Goal: Information Seeking & Learning: Learn about a topic

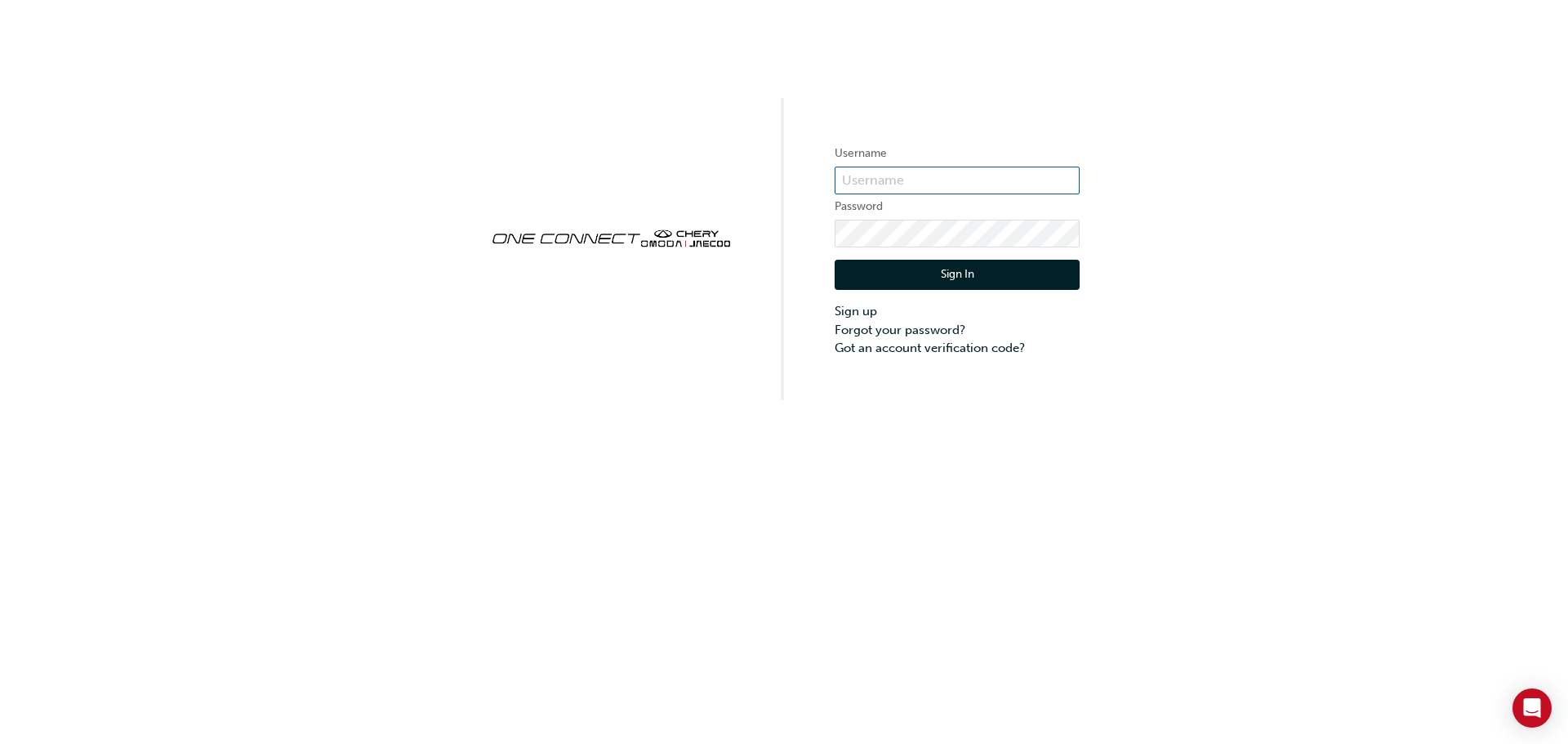
type input "CHAU0939"
click at [955, 283] on button "Sign In" at bounding box center [957, 275] width 245 height 31
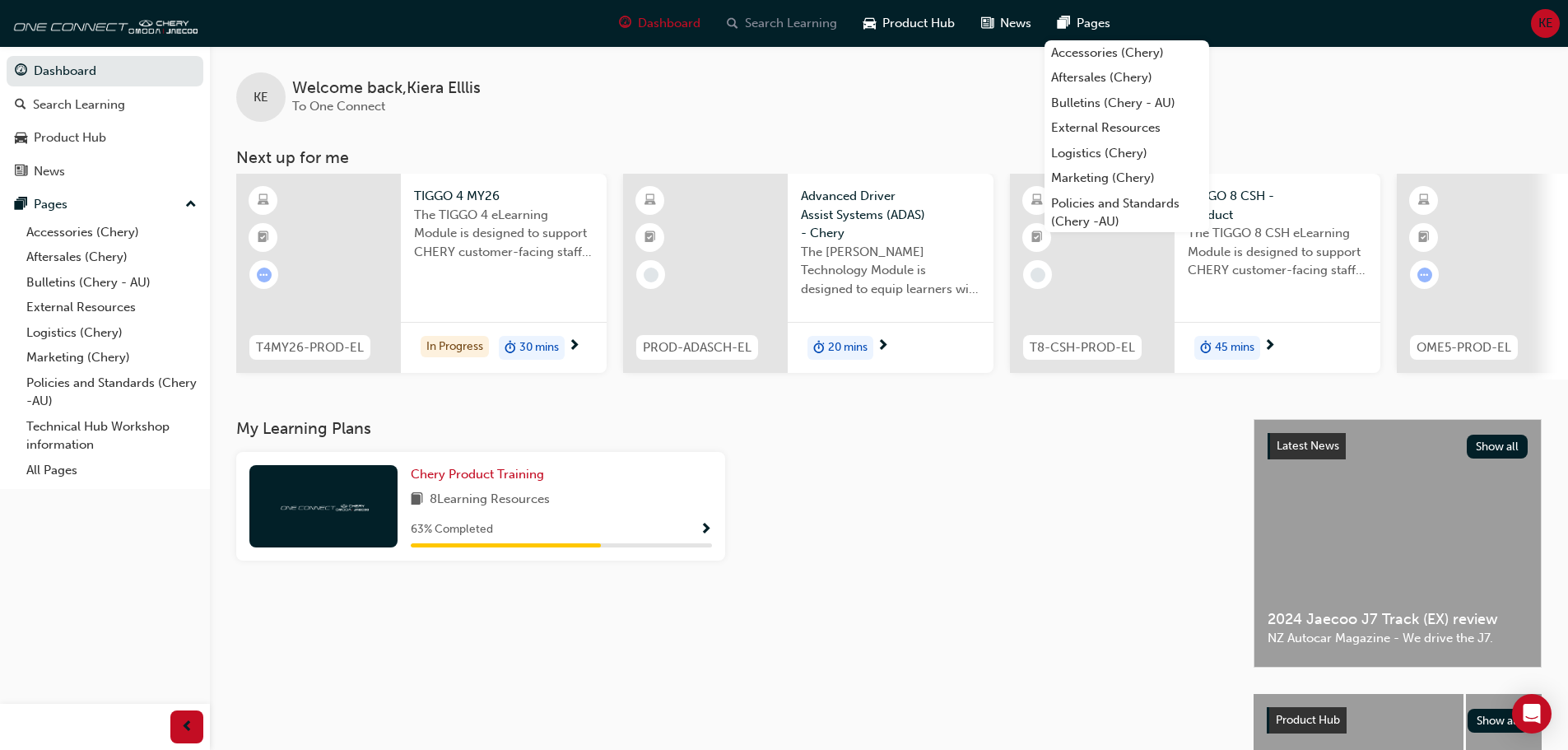
click at [802, 27] on span "Search Learning" at bounding box center [791, 24] width 92 height 19
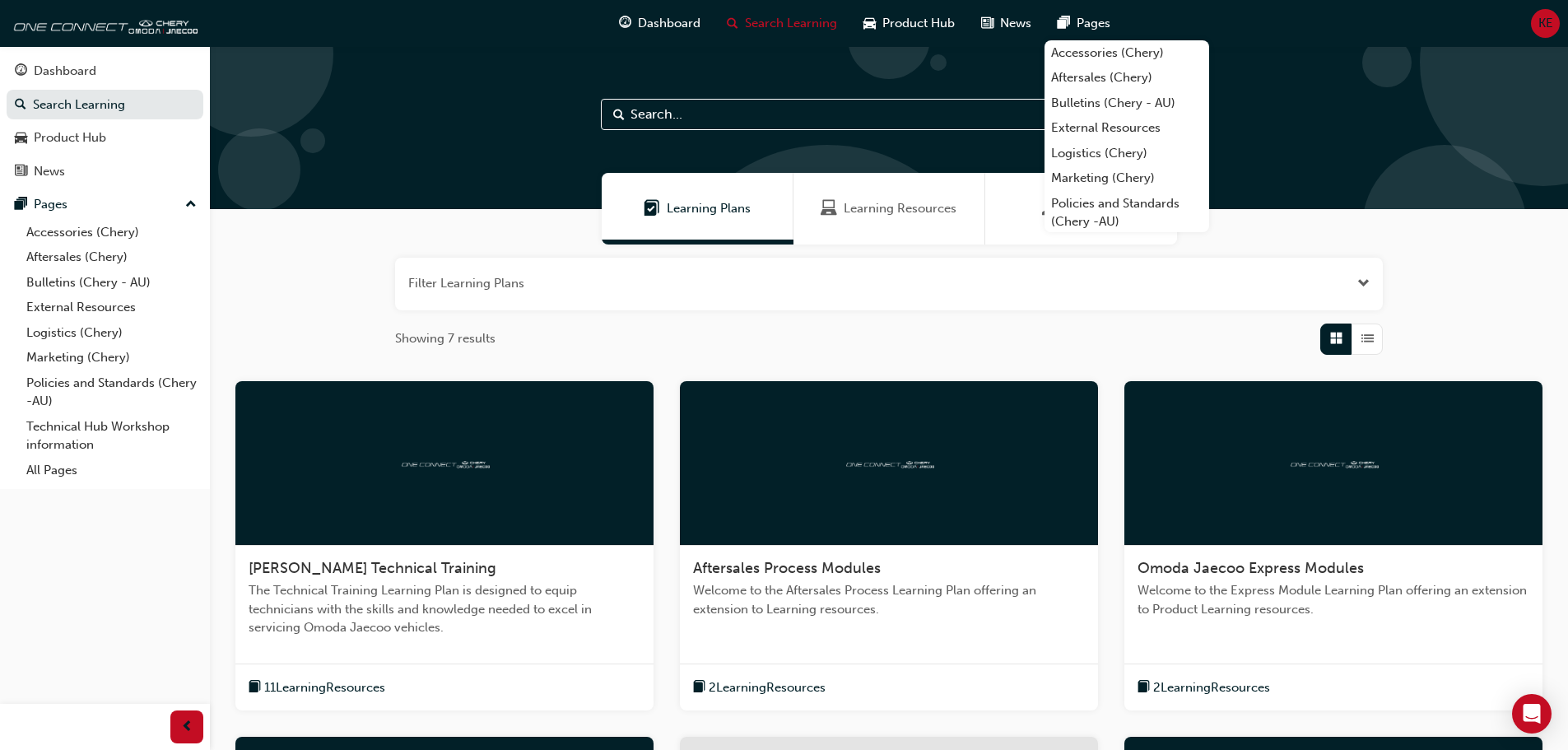
click at [875, 206] on span "Learning Resources" at bounding box center [900, 209] width 113 height 19
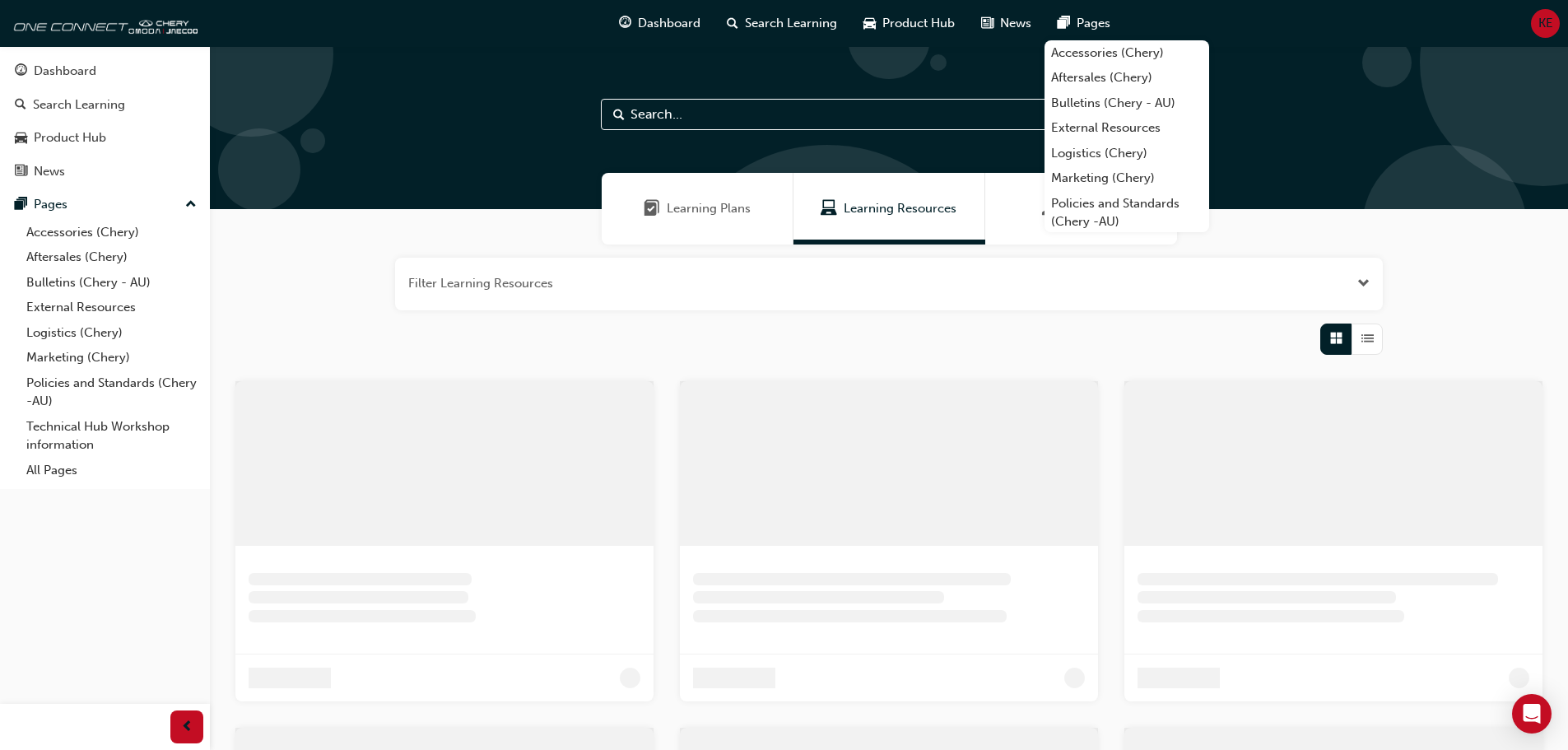
click at [689, 119] on input "text" at bounding box center [888, 114] width 577 height 32
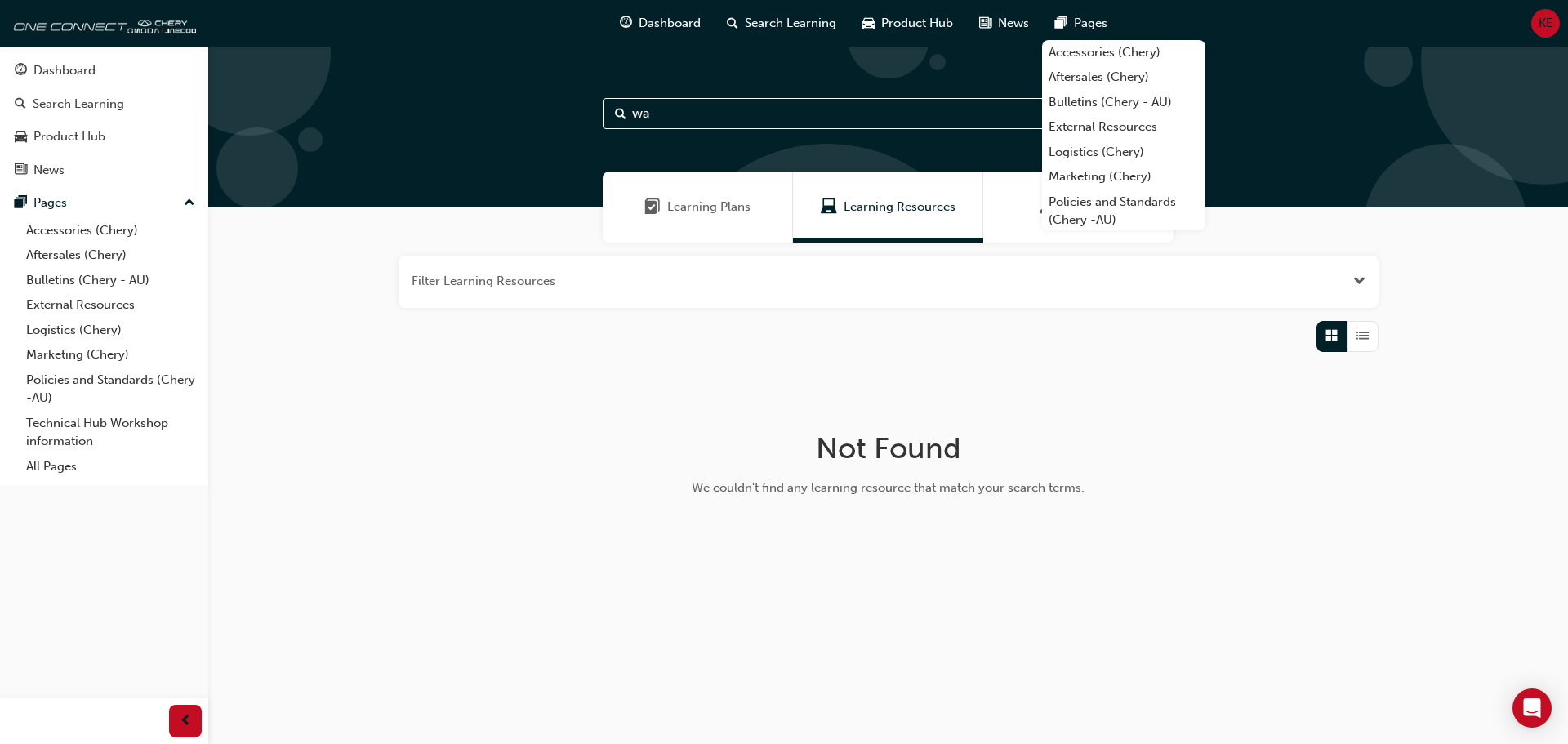
type input "w"
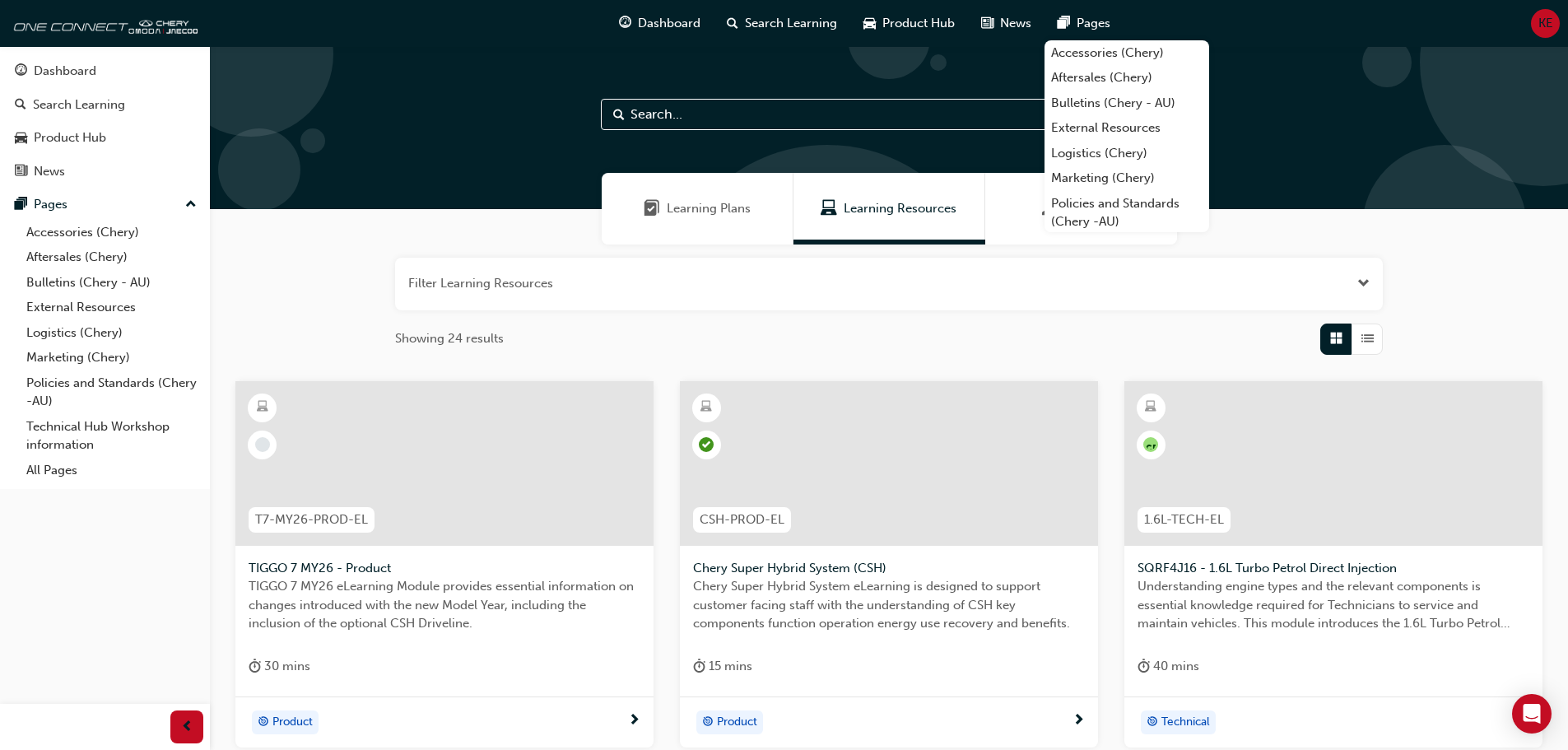
click at [642, 199] on div "Learning Plans" at bounding box center [697, 209] width 192 height 72
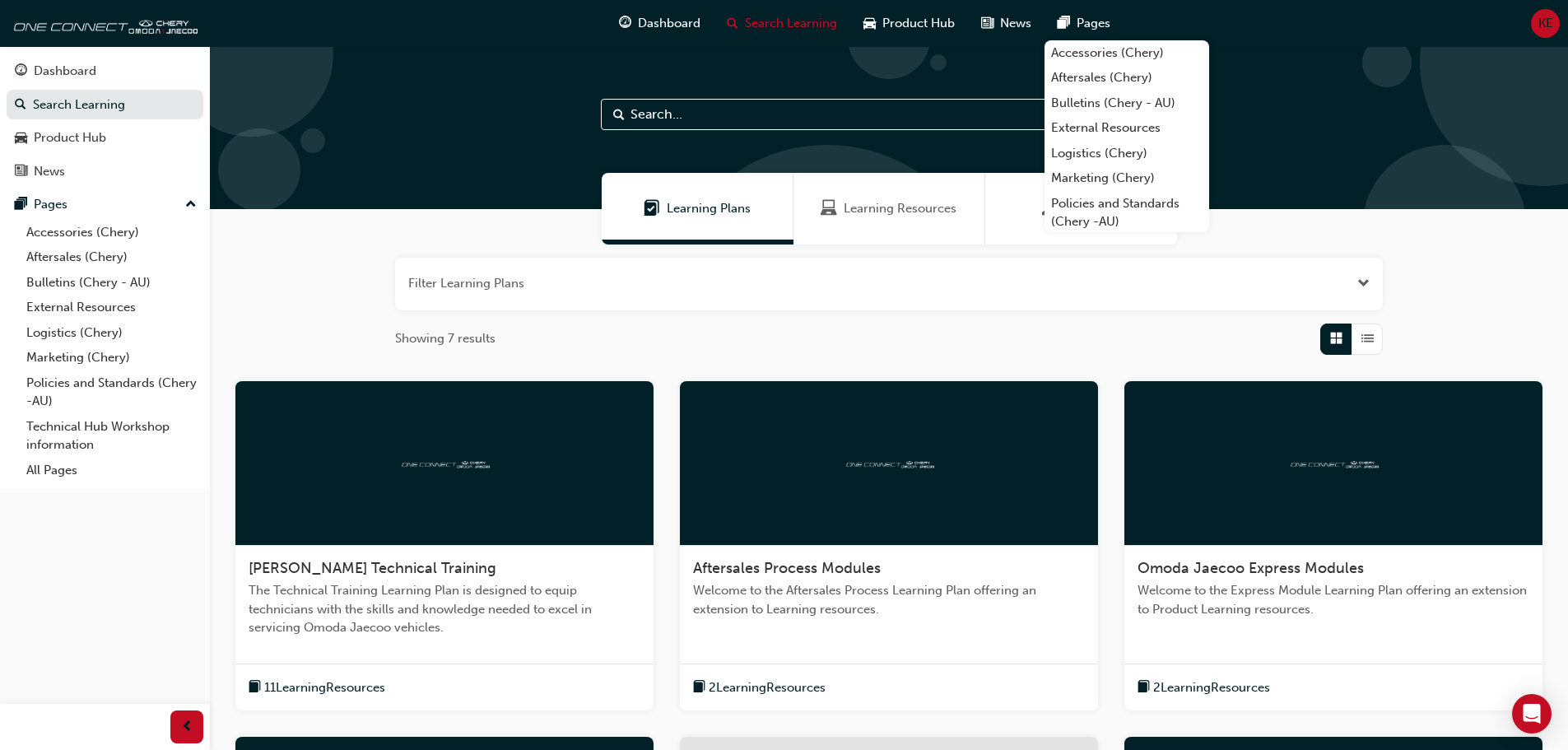
click at [911, 210] on span "Learning Resources" at bounding box center [900, 209] width 113 height 19
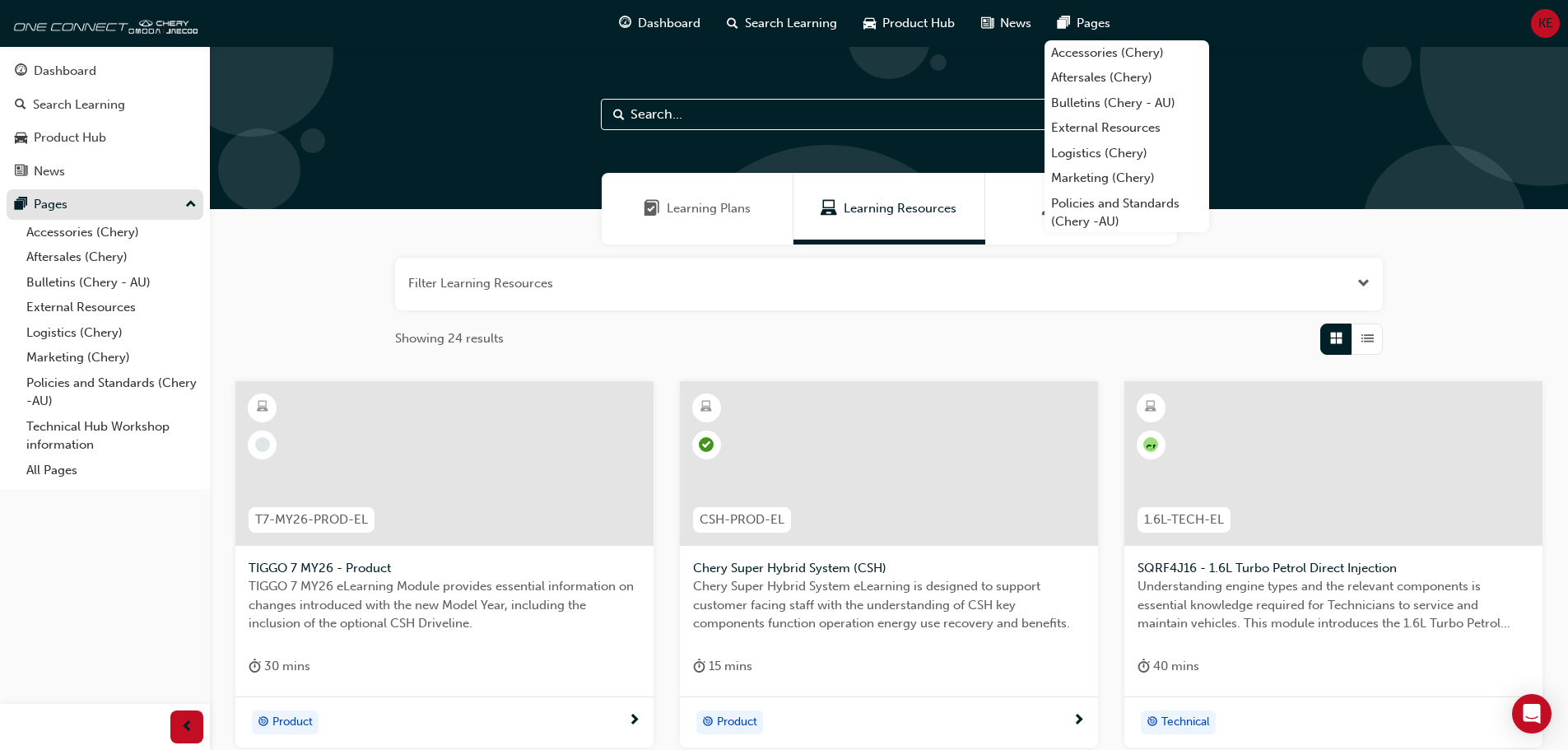
click at [113, 210] on div "Pages" at bounding box center [104, 205] width 181 height 21
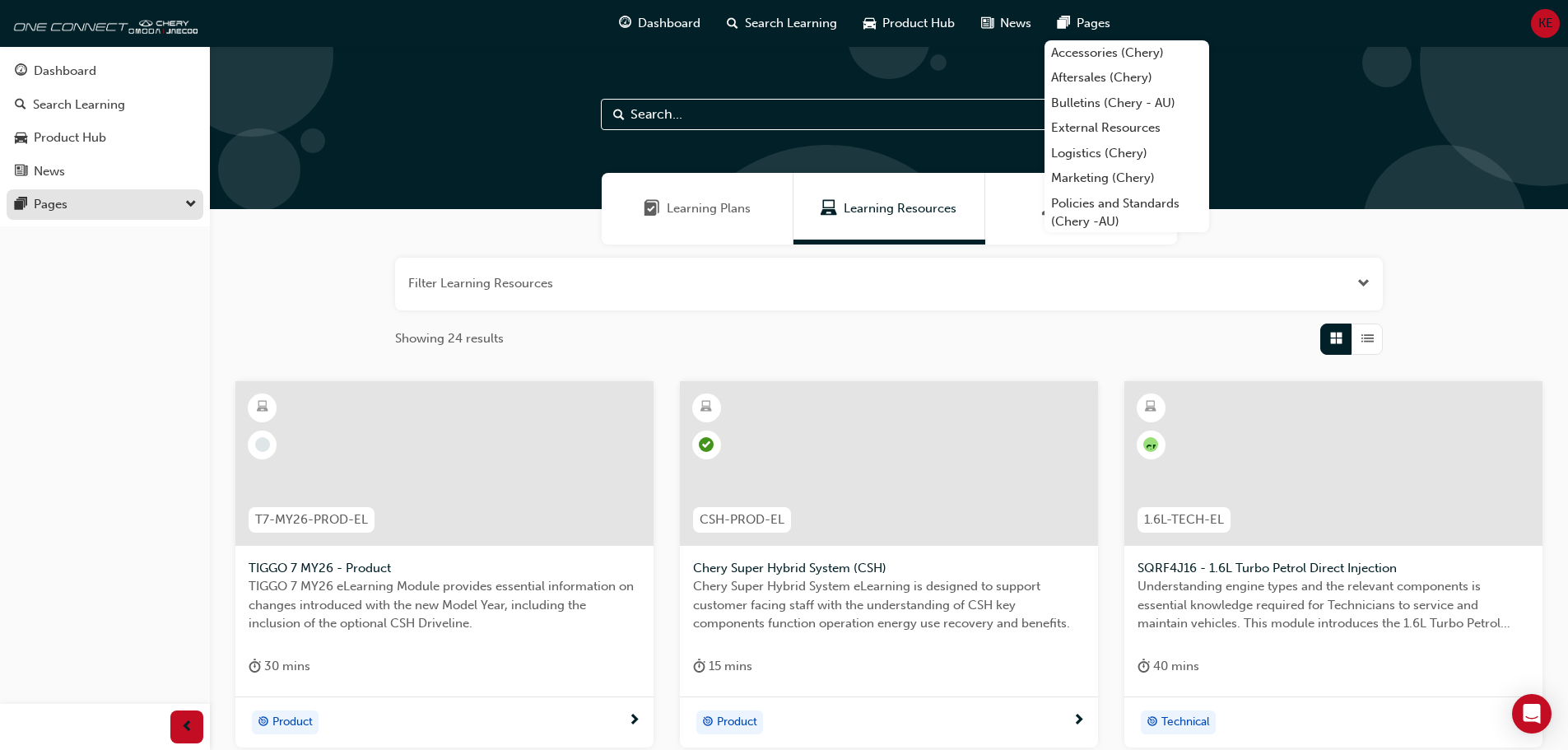
click at [116, 207] on div "Pages" at bounding box center [104, 205] width 181 height 21
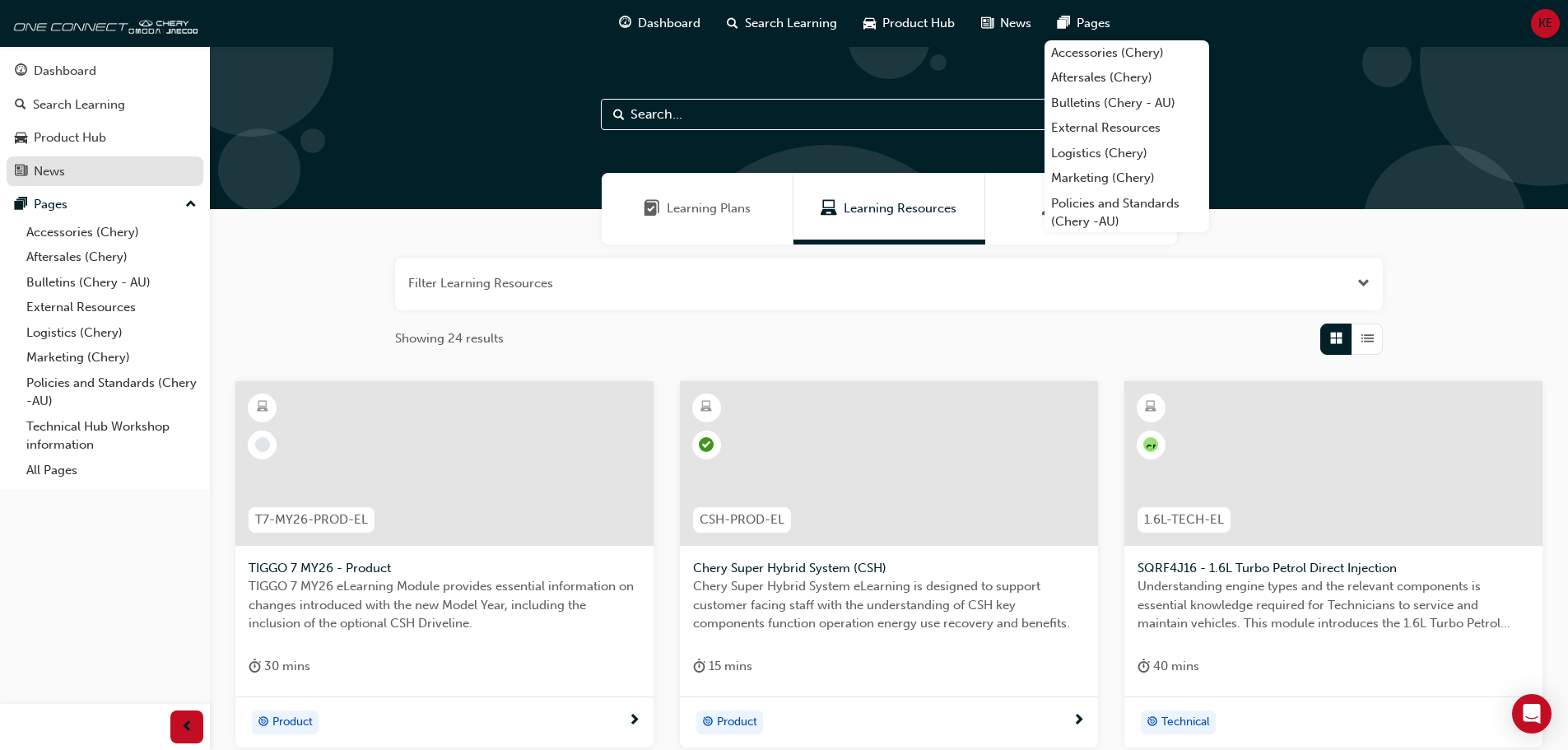
click at [71, 166] on div "News" at bounding box center [104, 172] width 181 height 21
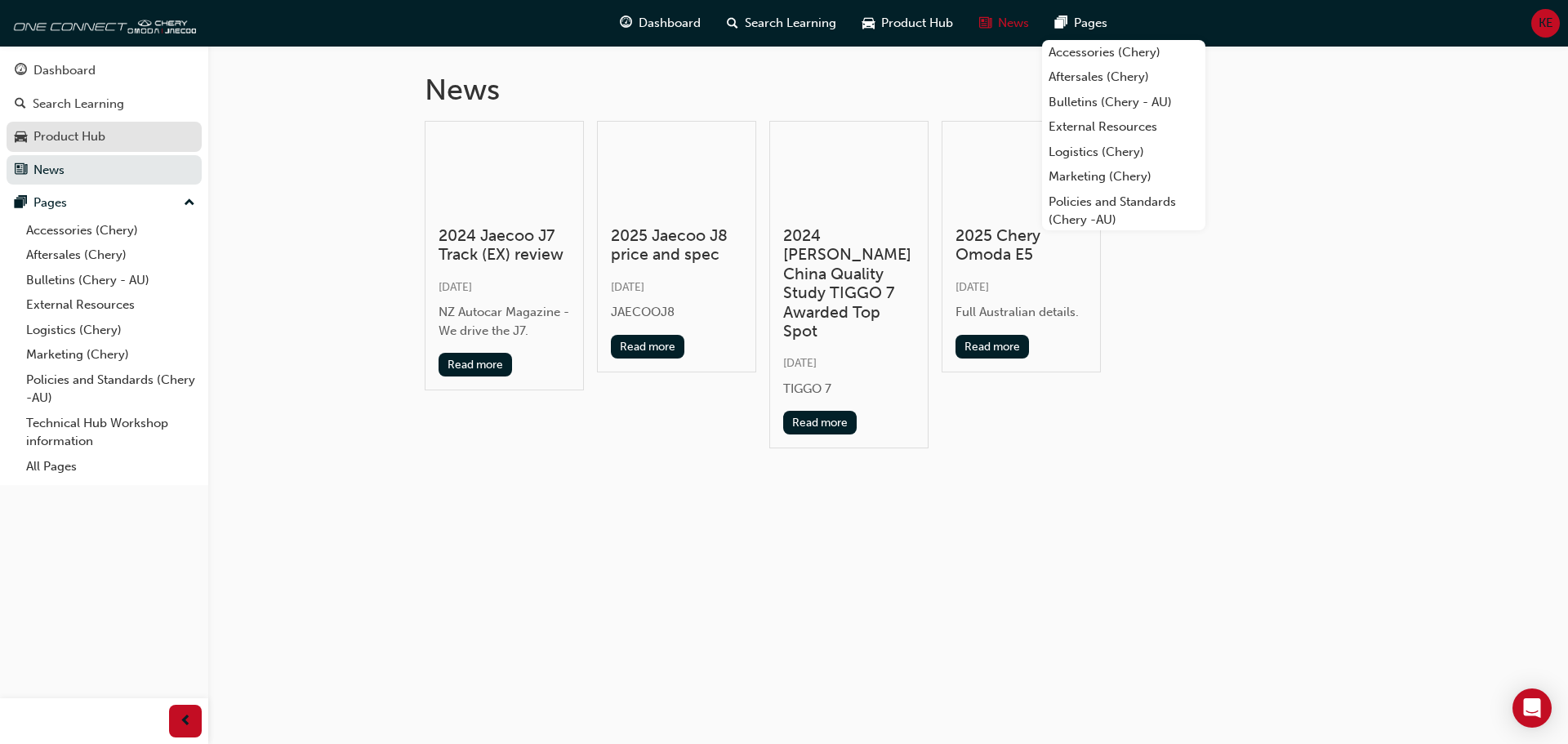
click at [67, 127] on div "Product Hub" at bounding box center [69, 137] width 72 height 19
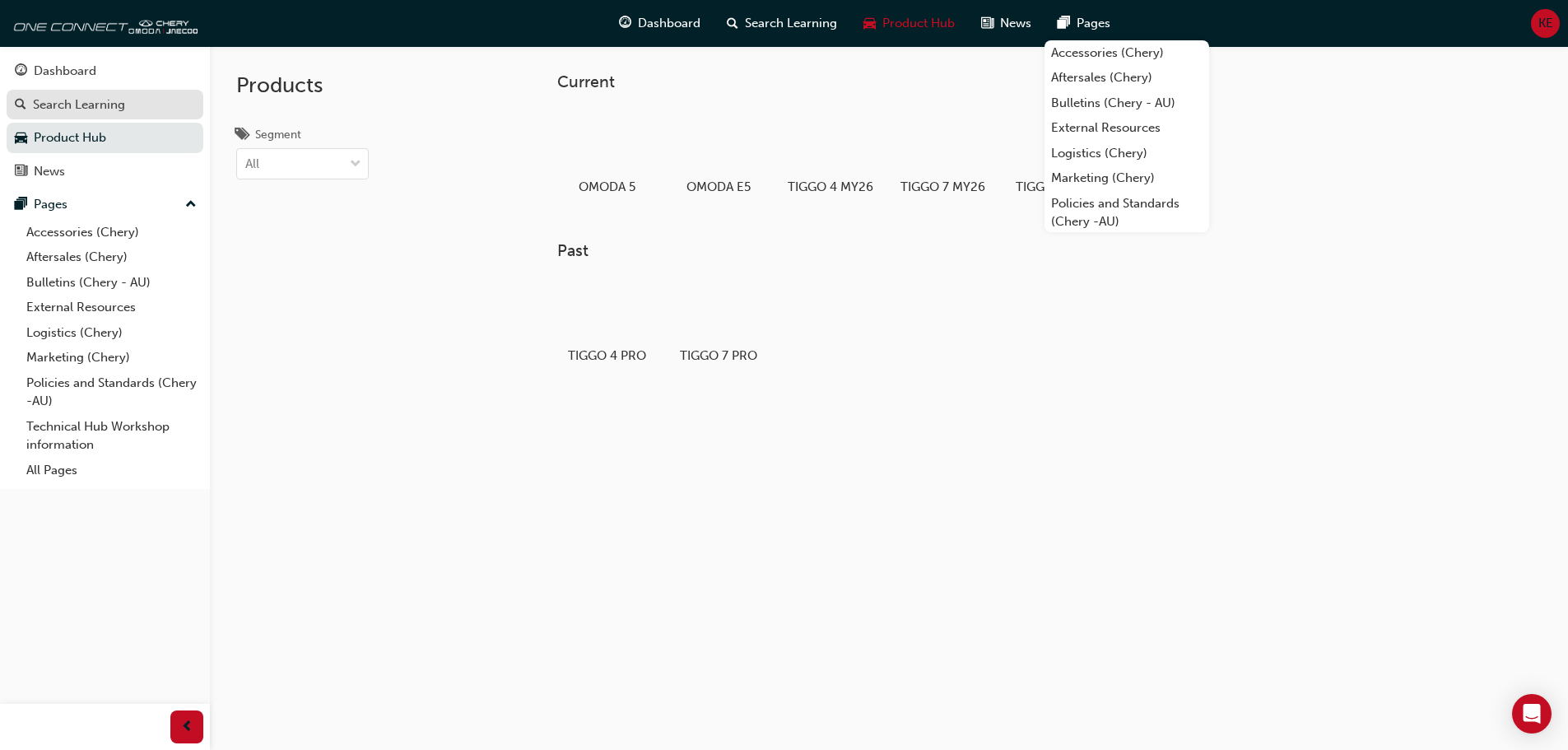
click at [68, 103] on div "Search Learning" at bounding box center [78, 105] width 92 height 19
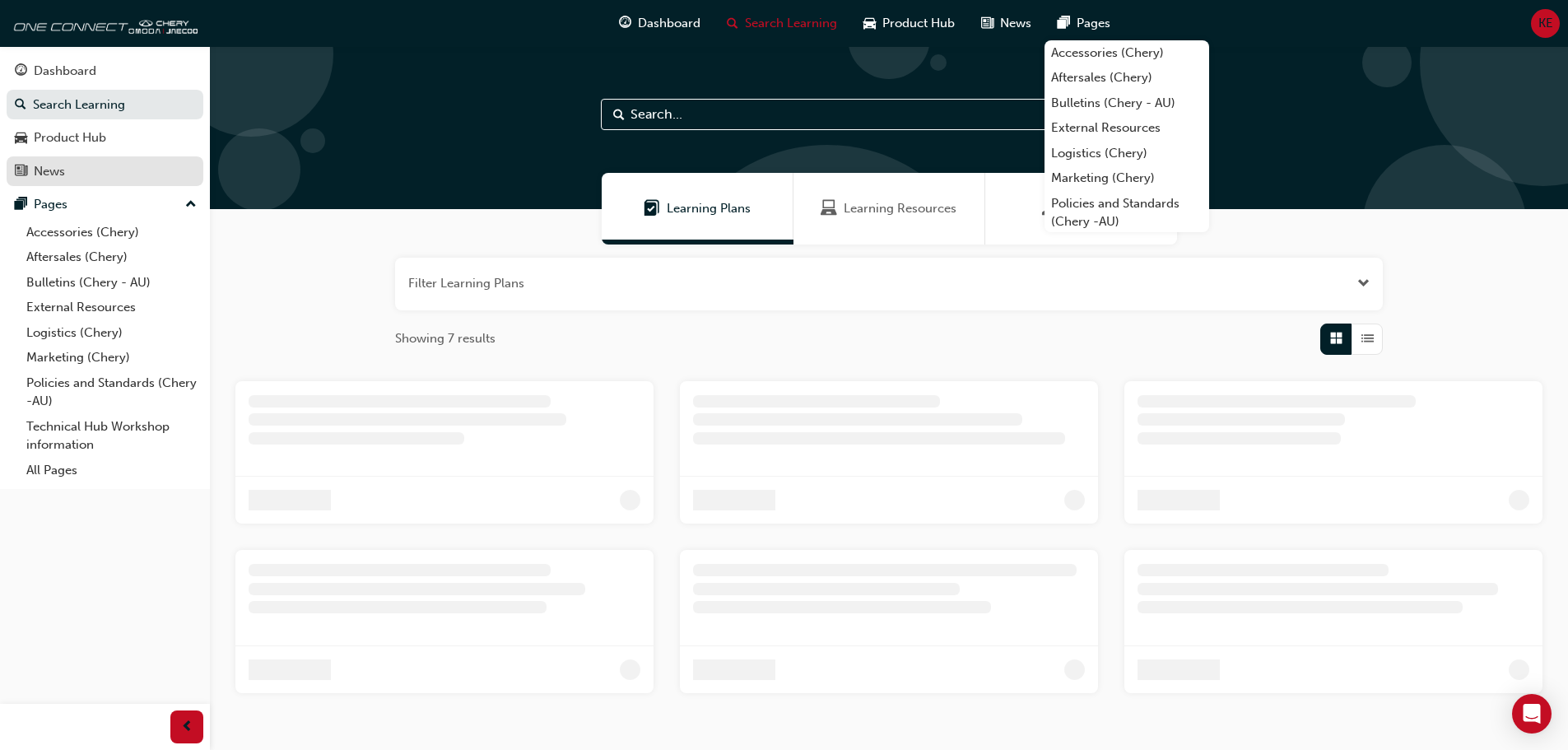
click at [100, 157] on link "News" at bounding box center [105, 172] width 197 height 31
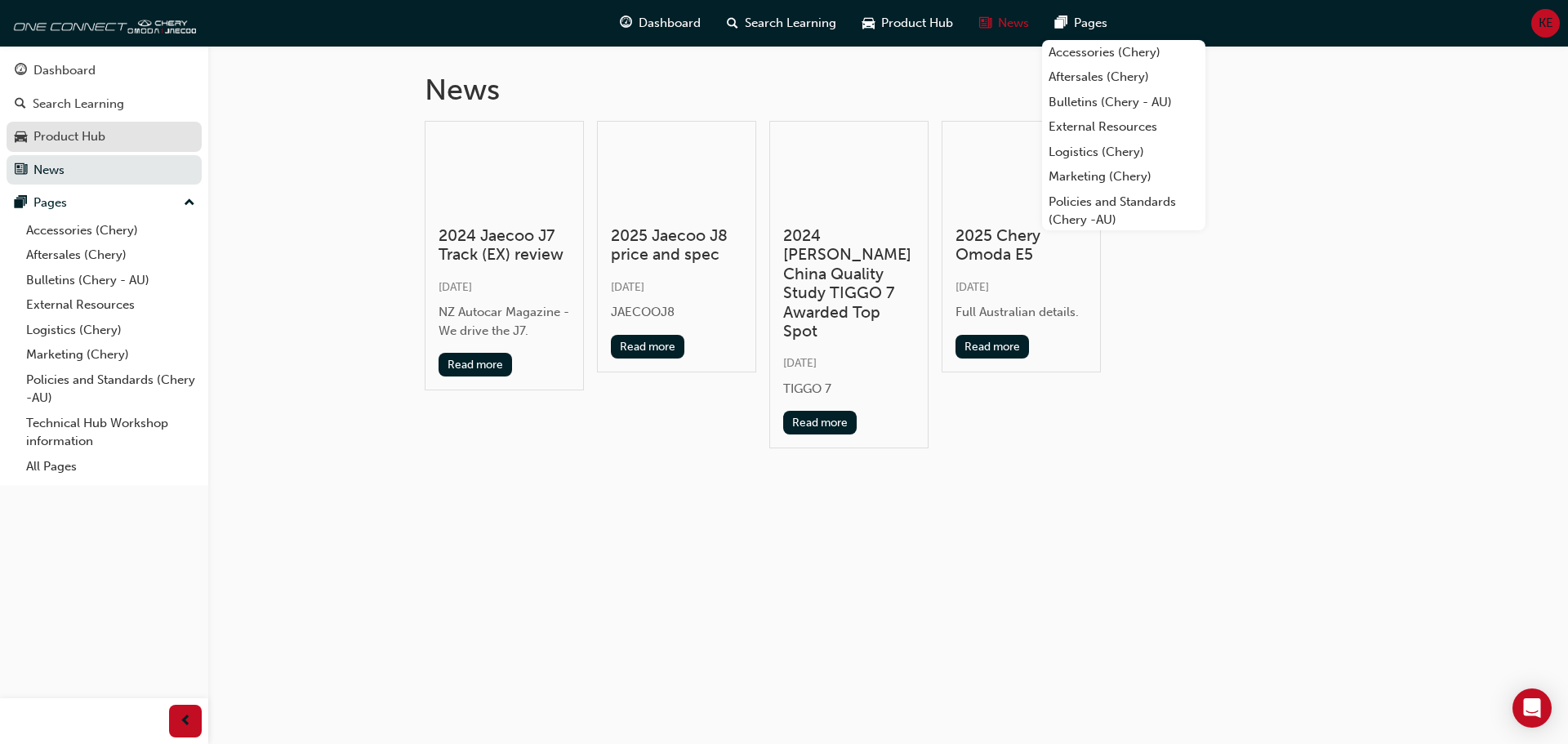
click at [101, 139] on div "Product Hub" at bounding box center [69, 137] width 72 height 19
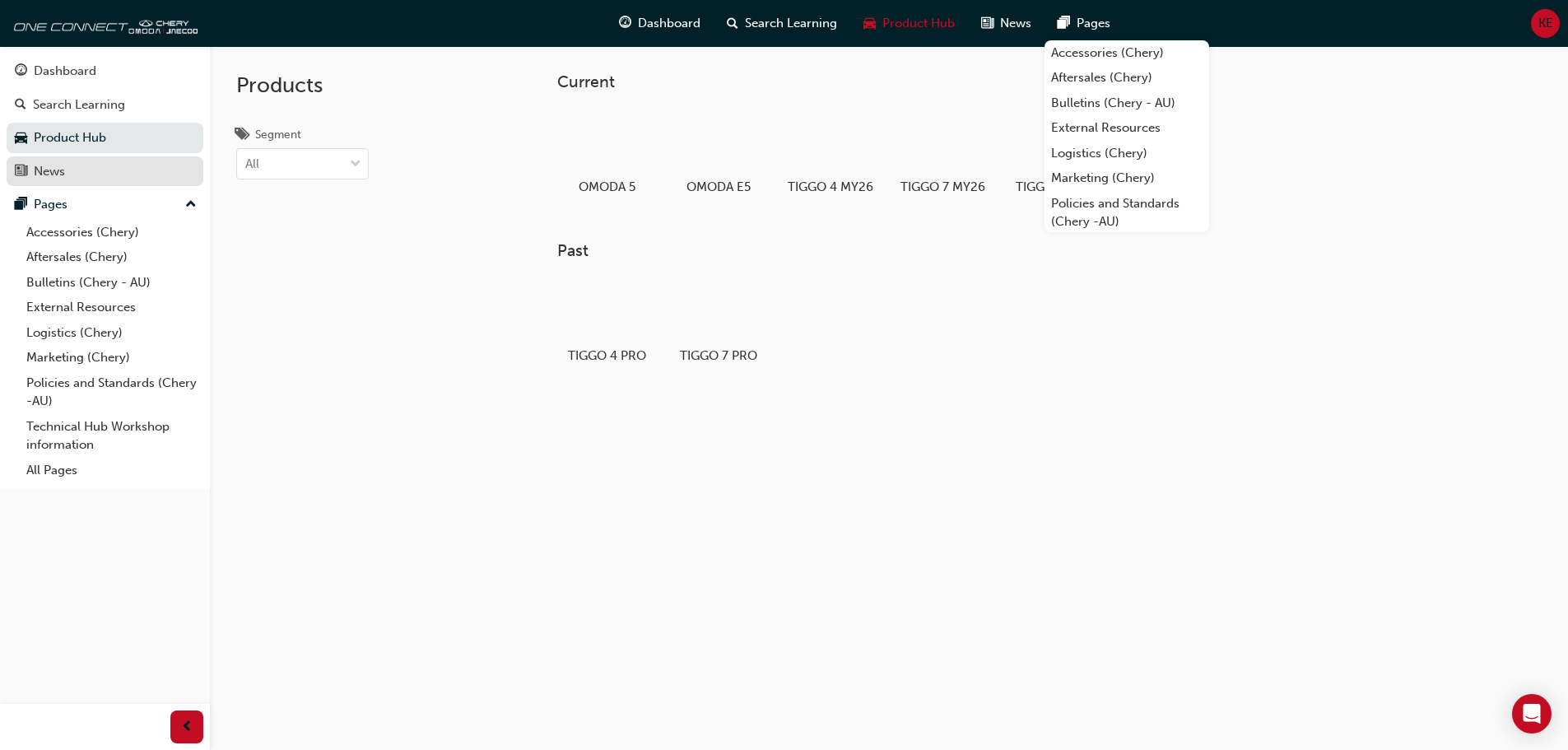
click at [108, 171] on div "News" at bounding box center [104, 172] width 181 height 21
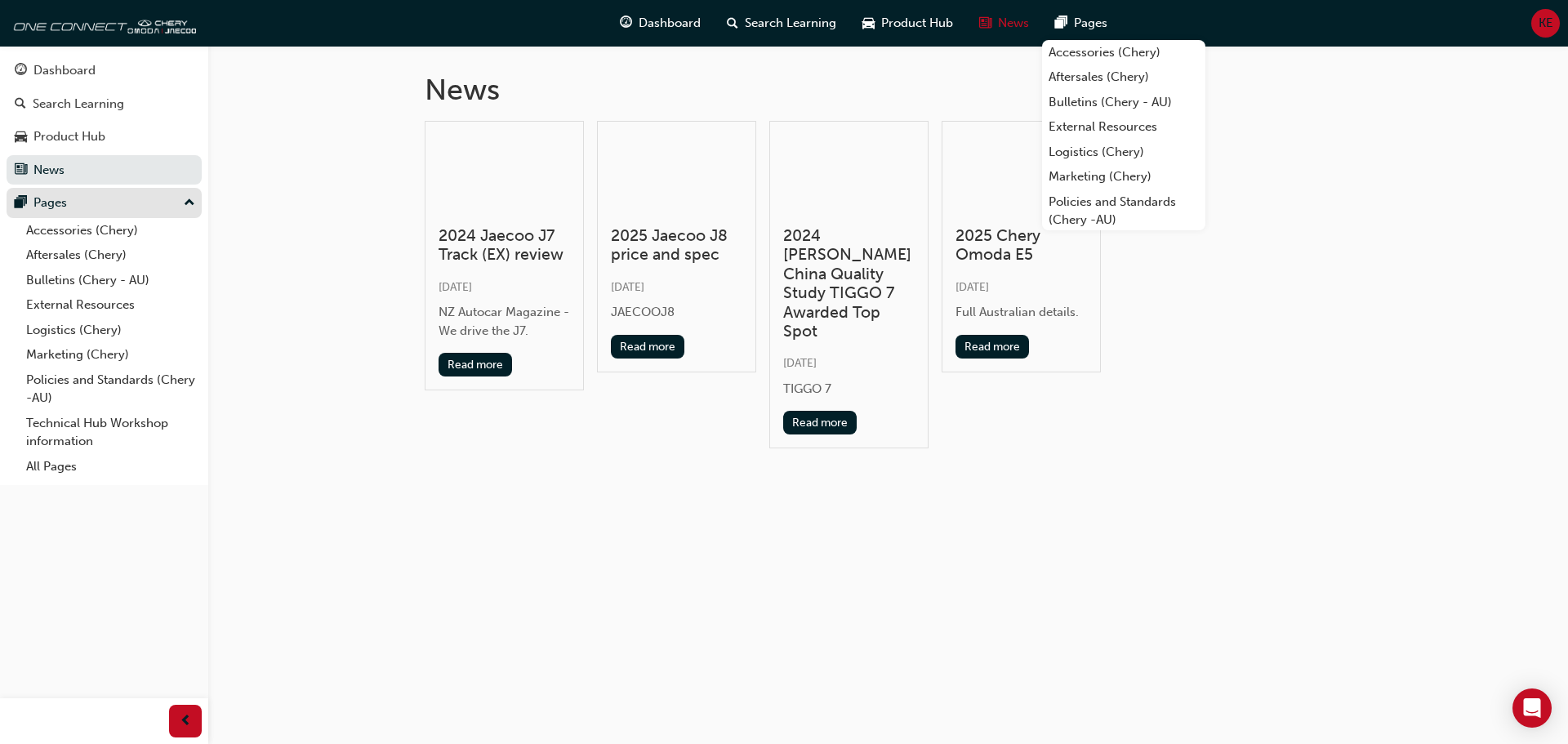
click at [98, 199] on div "Pages" at bounding box center [103, 203] width 179 height 21
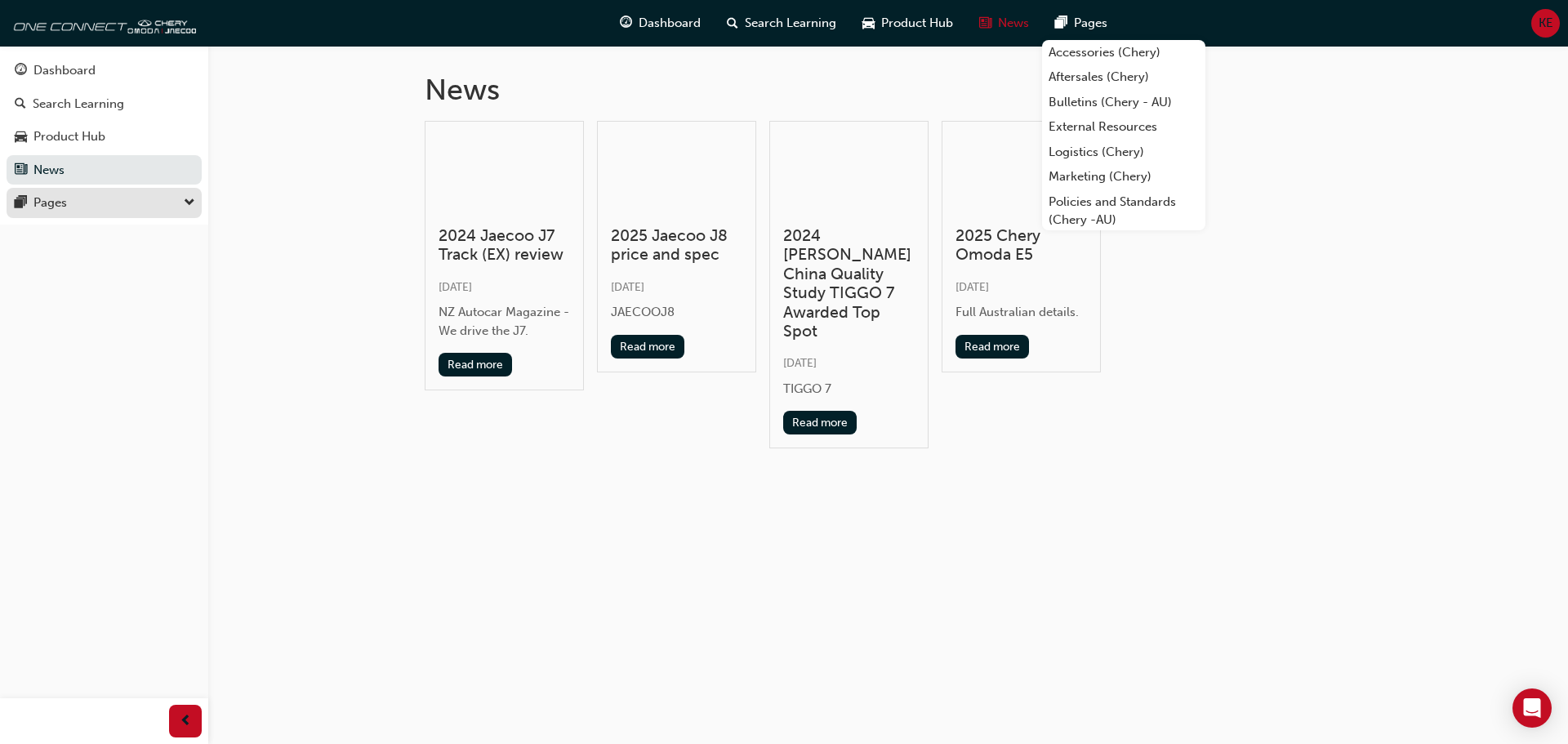
click at [83, 200] on div "Pages" at bounding box center [103, 203] width 179 height 21
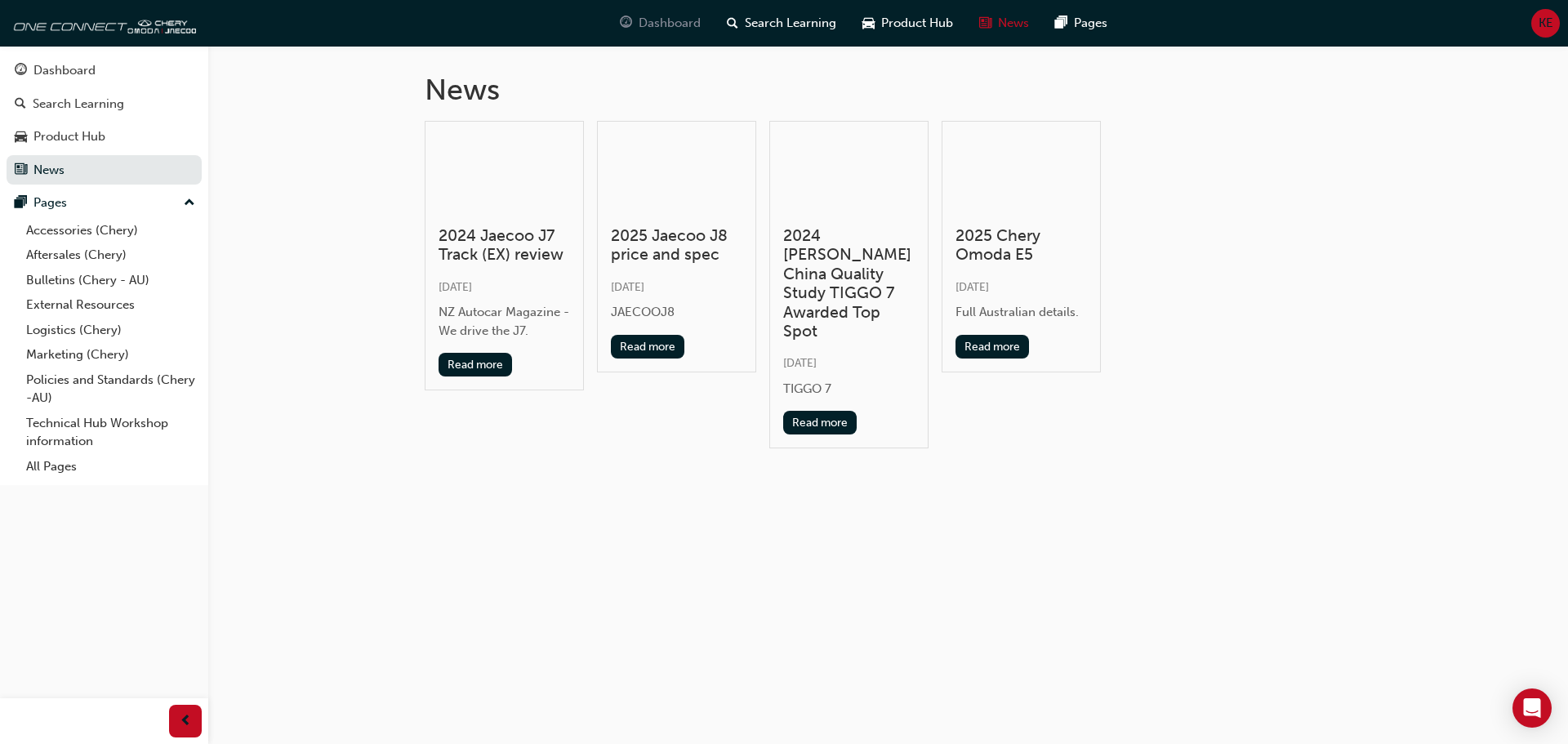
click at [630, 26] on span "guage-icon" at bounding box center [625, 24] width 12 height 21
